Goal: Find specific page/section: Find specific page/section

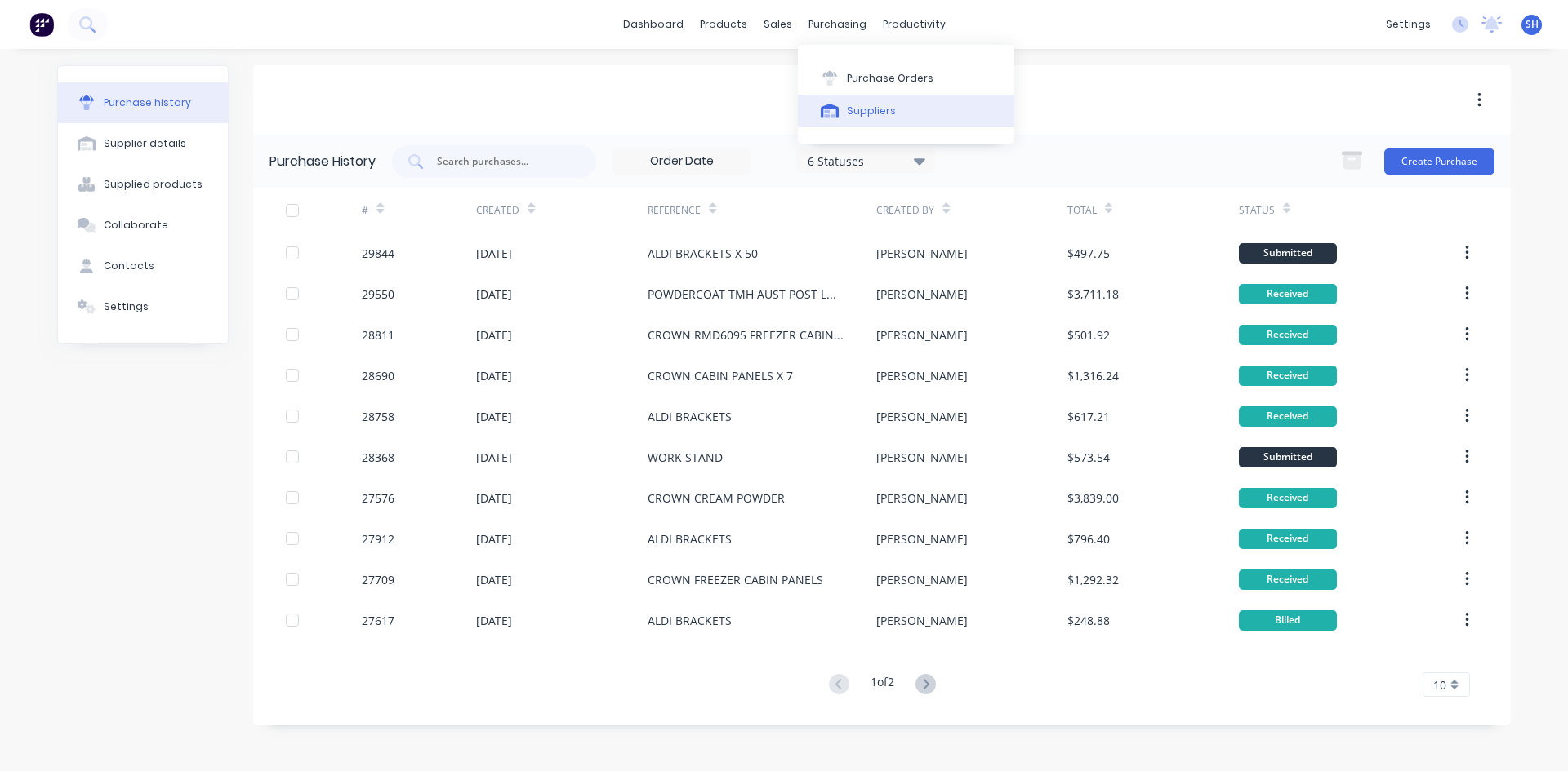
click at [854, 109] on div "Suppliers" at bounding box center [871, 110] width 49 height 14
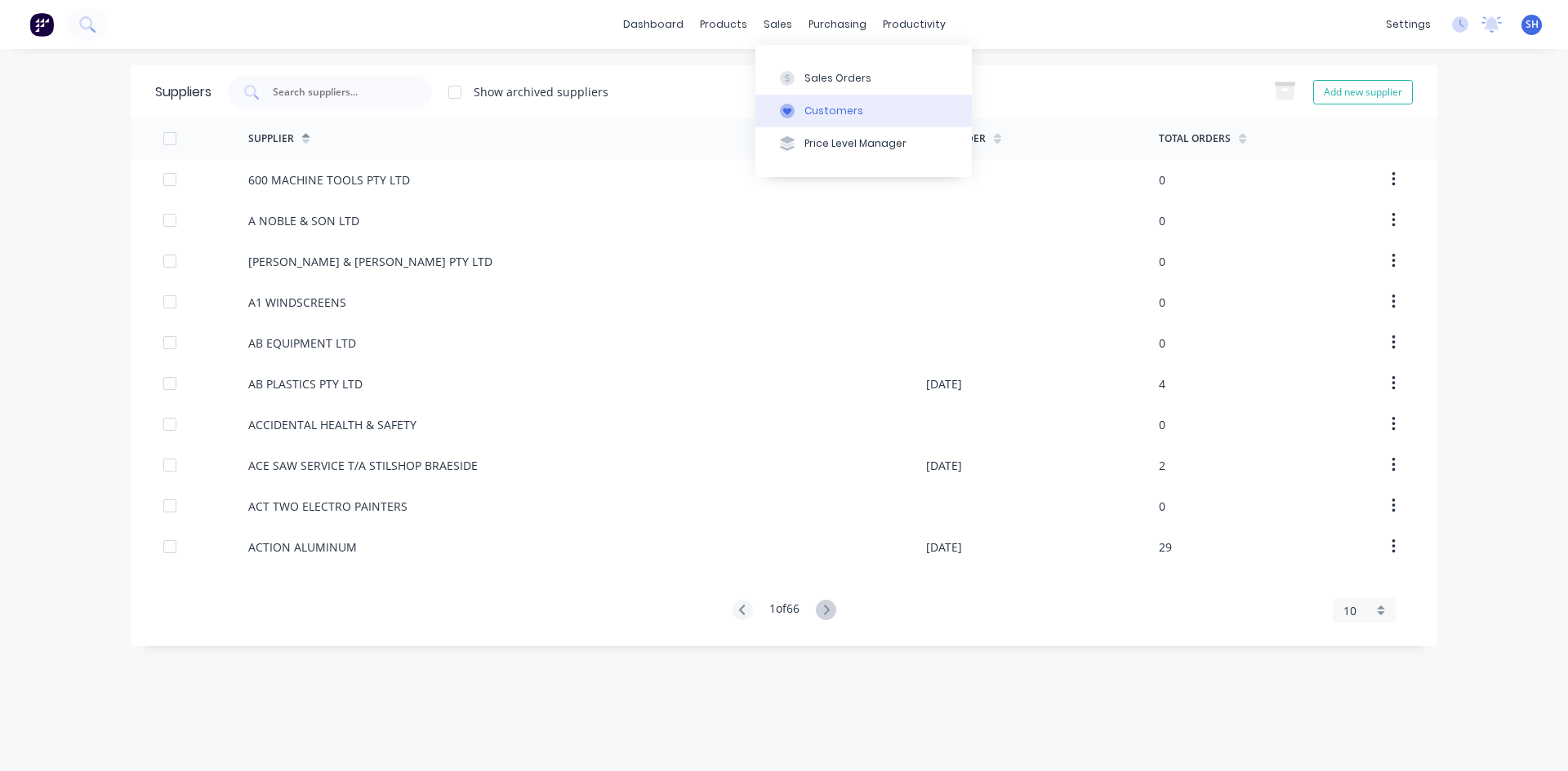
click at [817, 108] on div "Customers" at bounding box center [834, 110] width 59 height 14
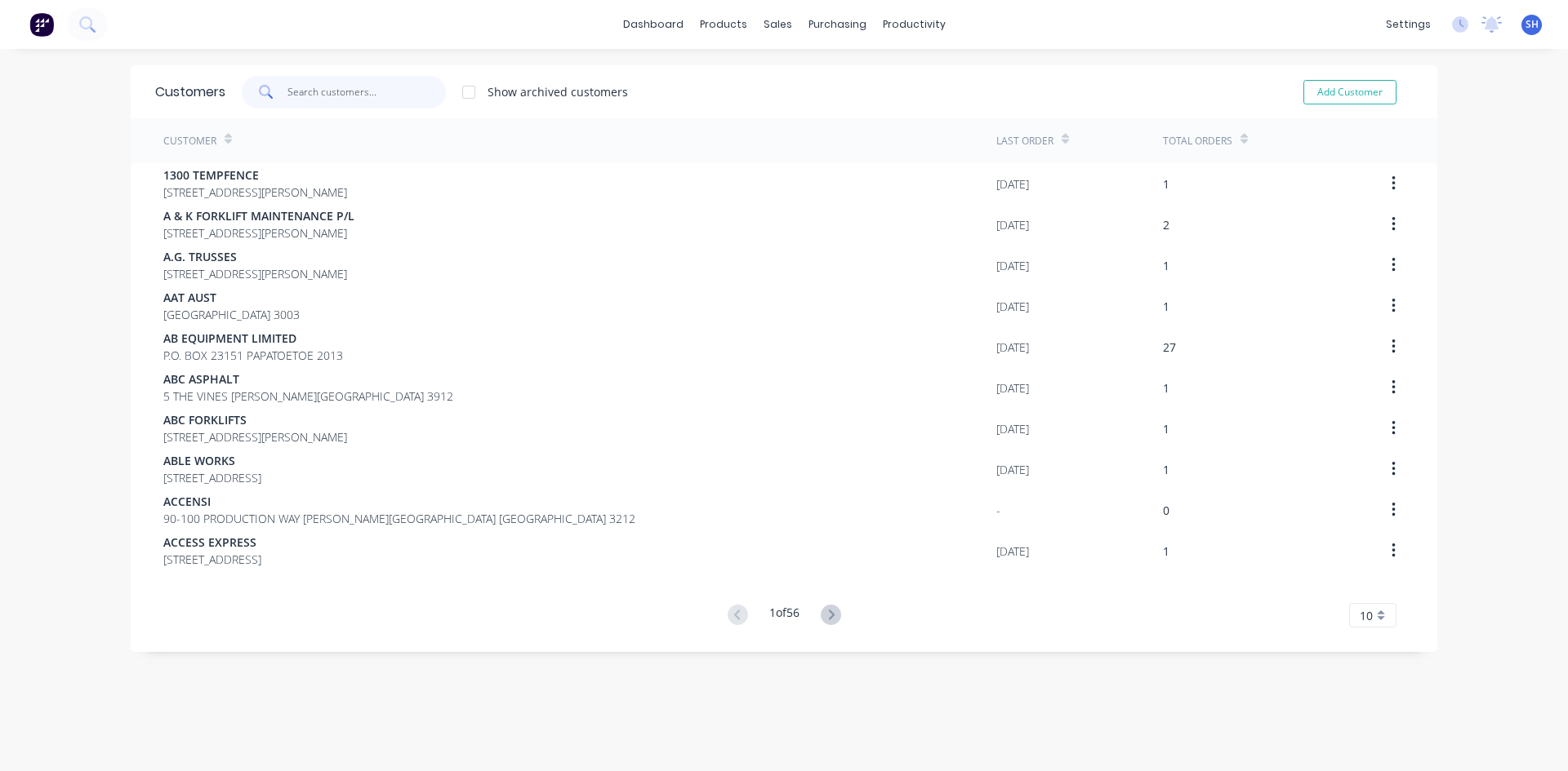
click at [344, 93] on input "text" at bounding box center [367, 92] width 159 height 33
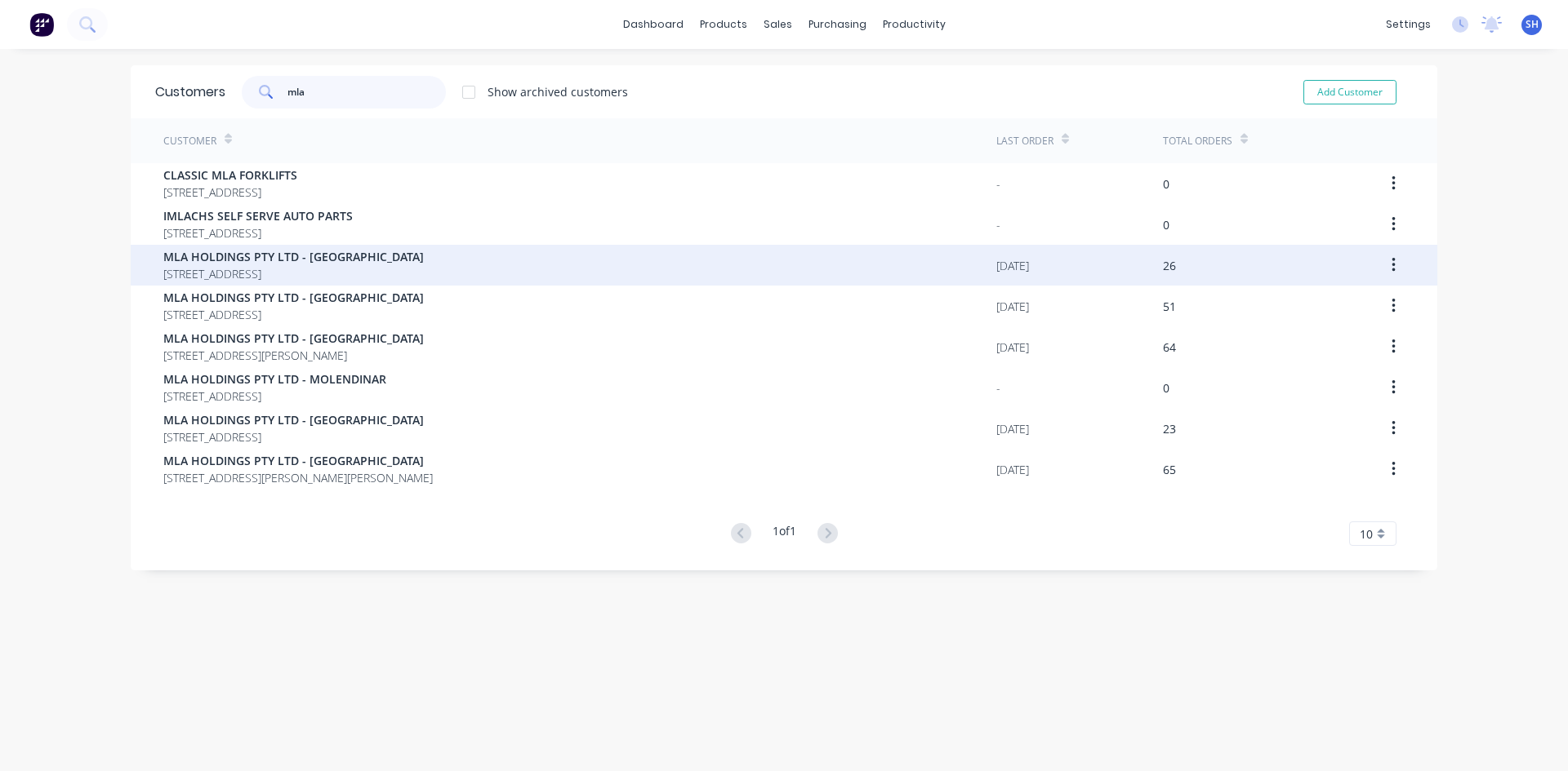
type input "mla"
click at [381, 265] on span "MLA HOLDINGS PTY LTD - [GEOGRAPHIC_DATA]" at bounding box center [294, 256] width 261 height 17
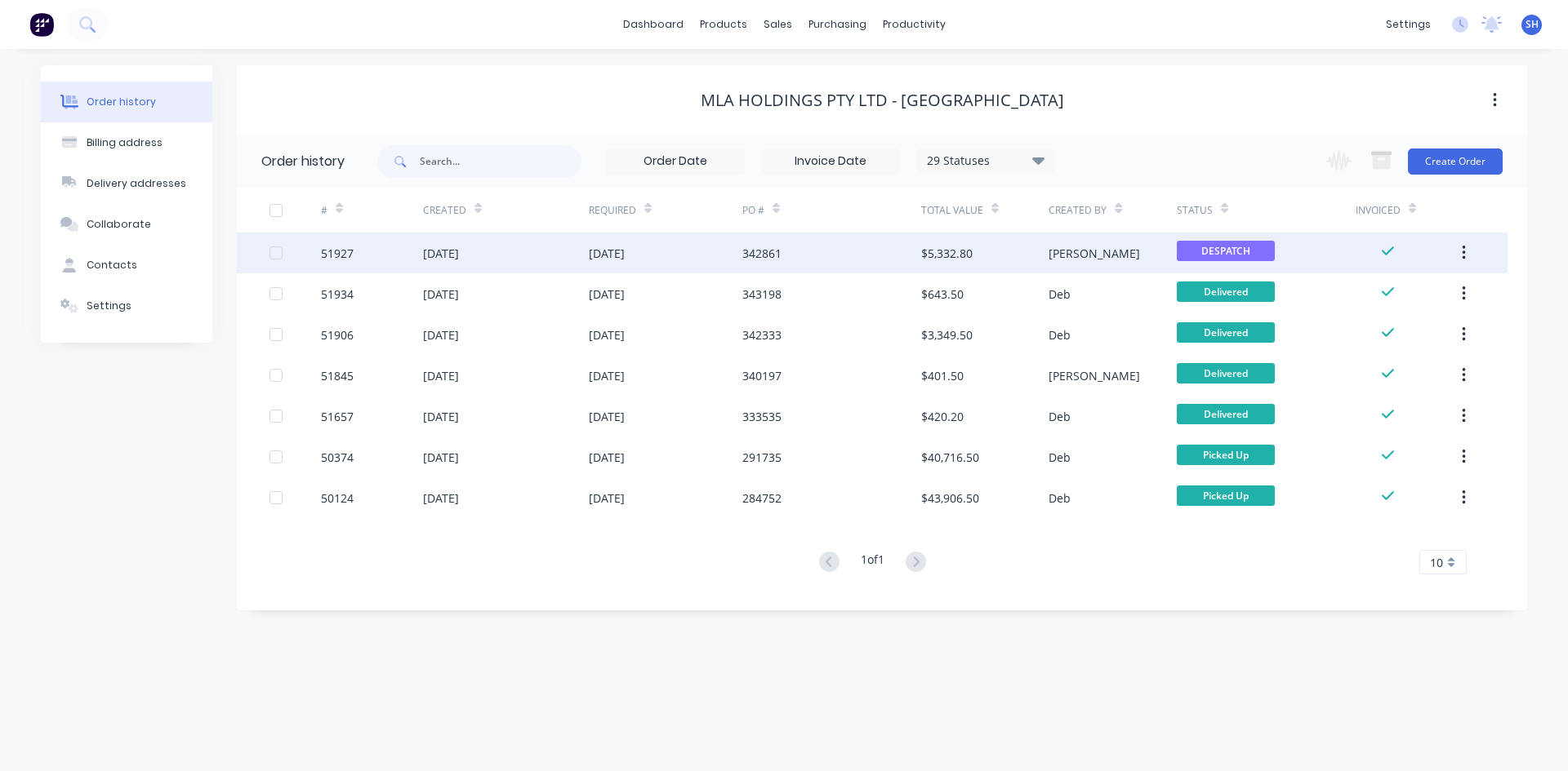
click at [388, 261] on div "51927" at bounding box center [372, 253] width 102 height 41
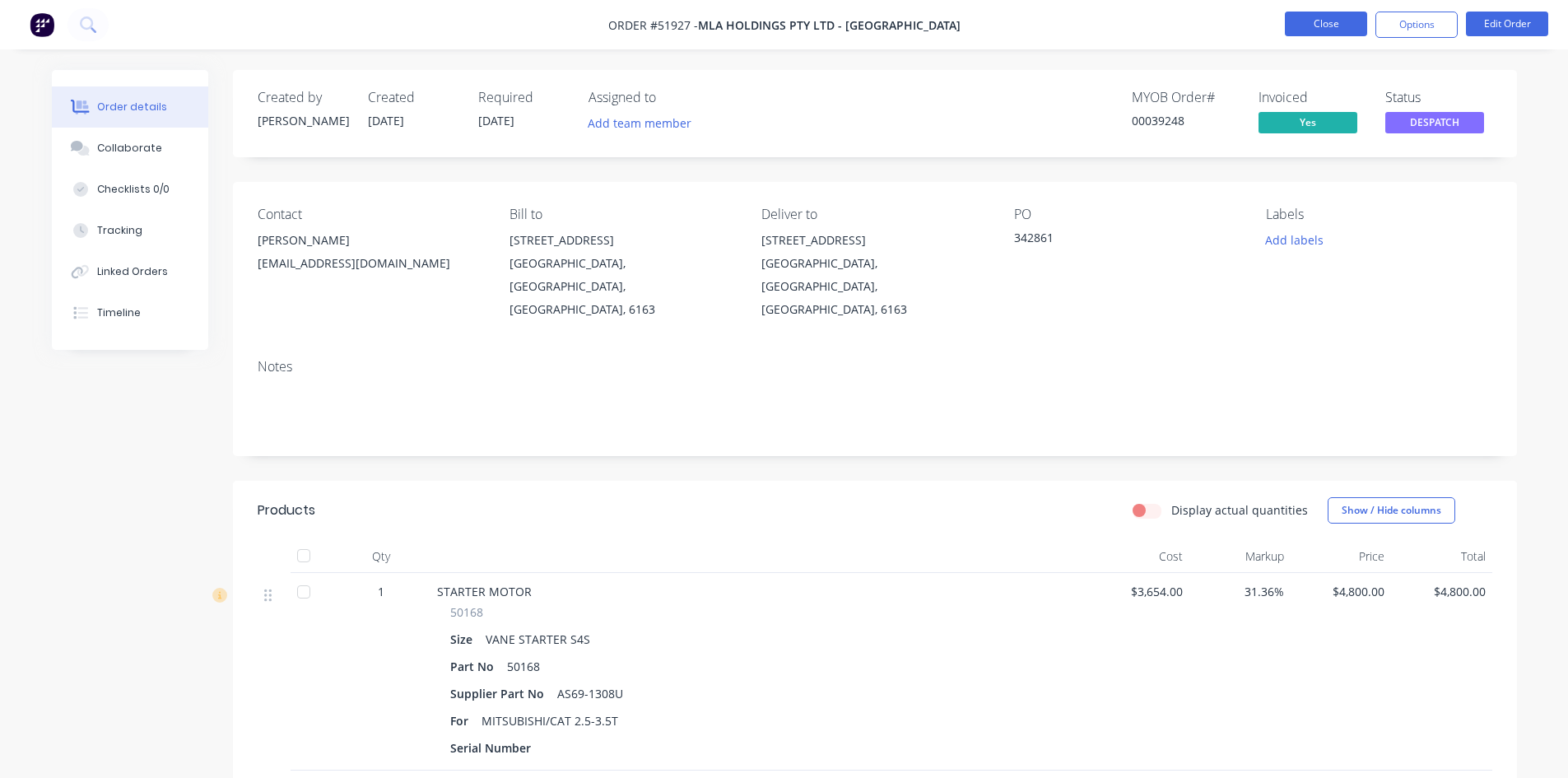
click at [1303, 15] on button "Close" at bounding box center [1325, 24] width 82 height 25
click at [1308, 24] on button "Close" at bounding box center [1325, 24] width 82 height 25
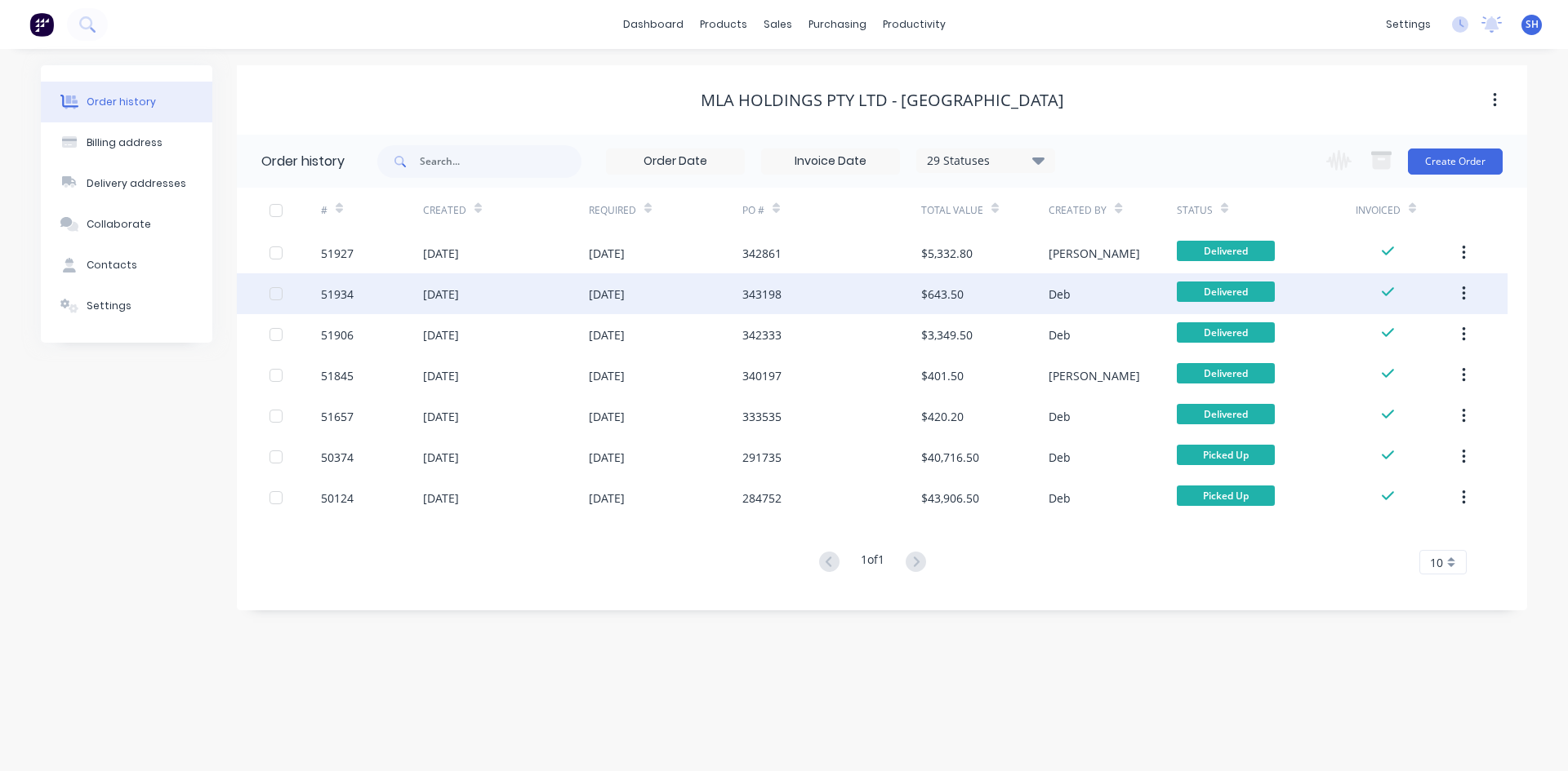
click at [767, 291] on div "343198" at bounding box center [761, 294] width 40 height 17
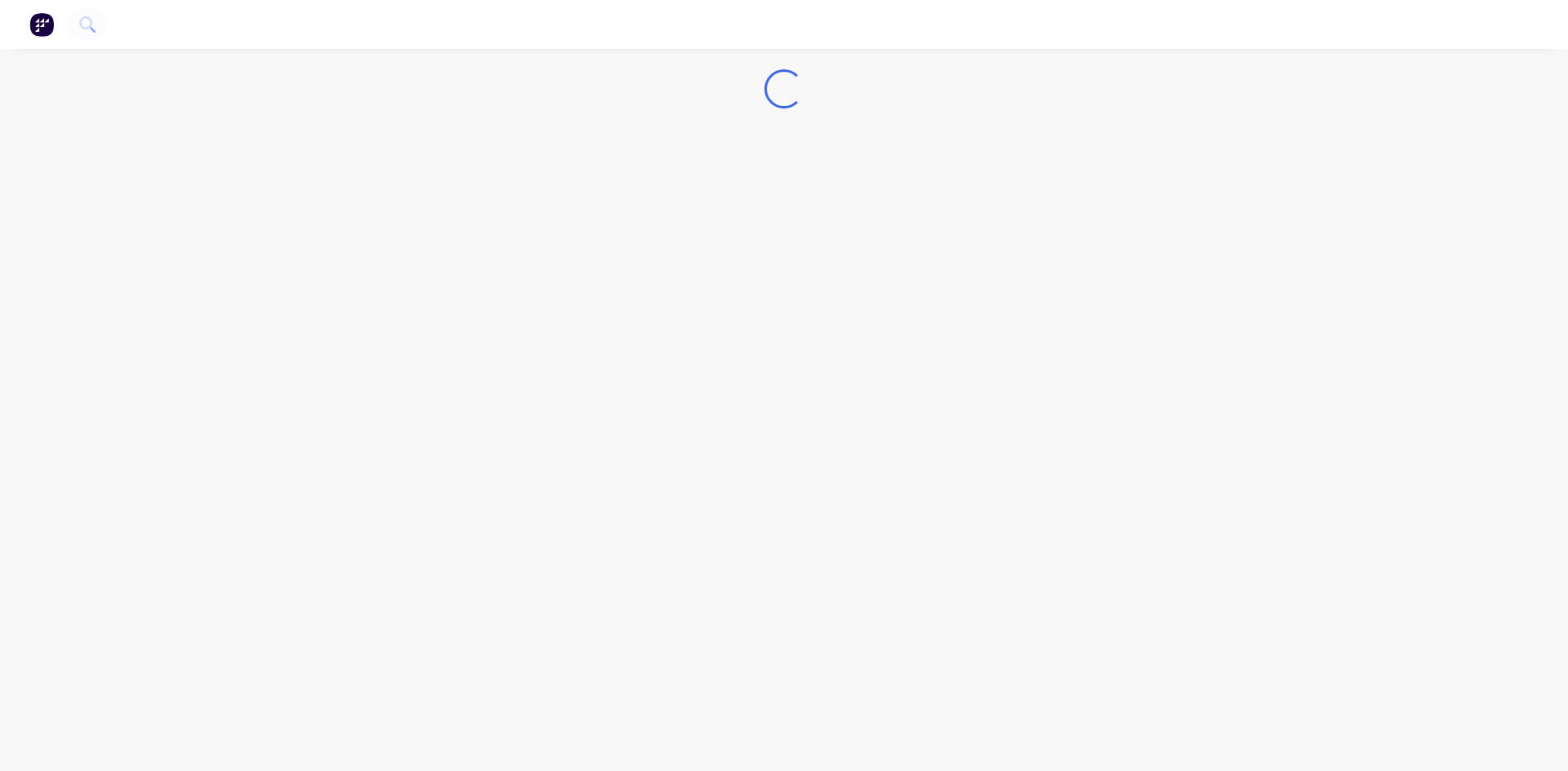
click at [767, 291] on div "Loading..." at bounding box center [784, 385] width 1568 height 771
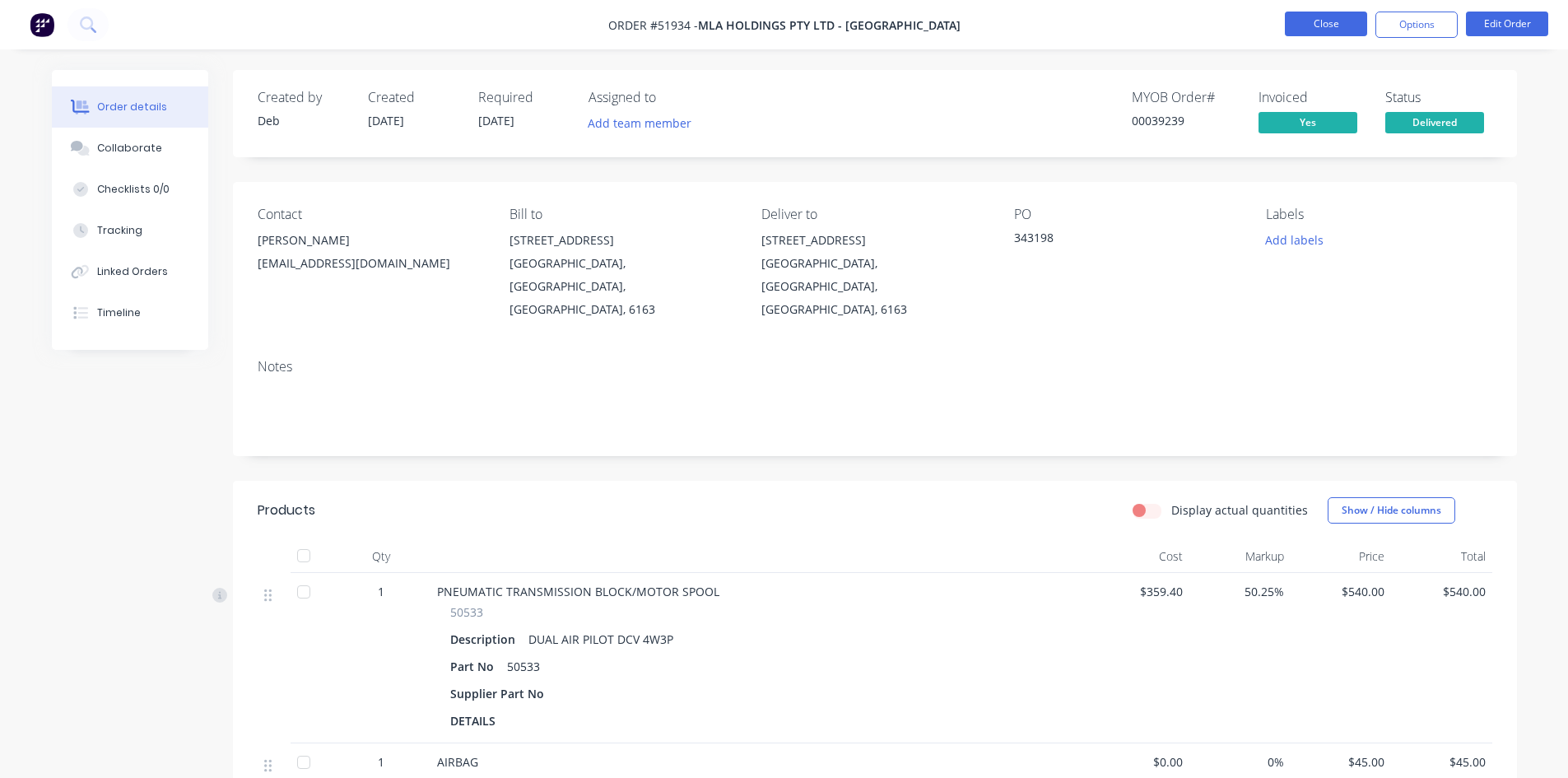
click at [1319, 14] on button "Close" at bounding box center [1325, 24] width 82 height 25
